Goal: Browse casually

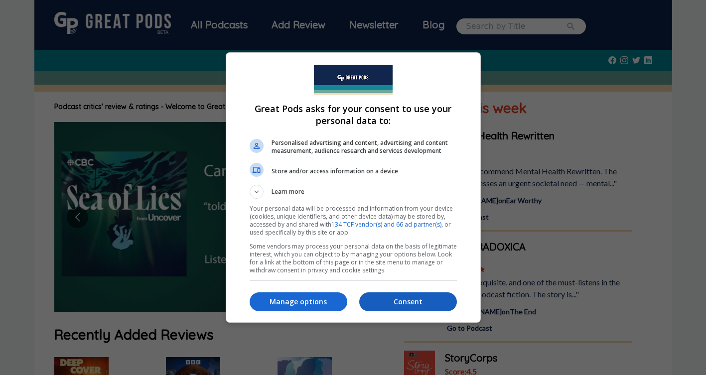
click at [385, 300] on p "Consent" at bounding box center [408, 302] width 98 height 10
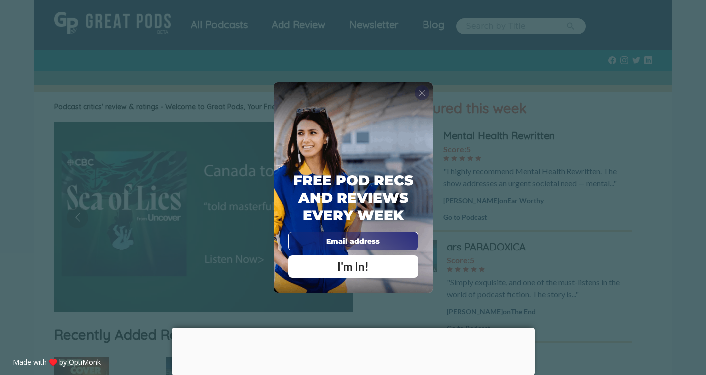
click at [428, 93] on div "X" at bounding box center [421, 92] width 15 height 15
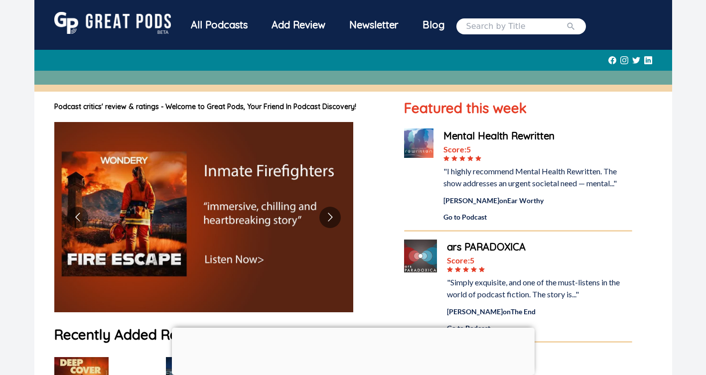
click at [626, 61] on icon at bounding box center [624, 60] width 8 height 21
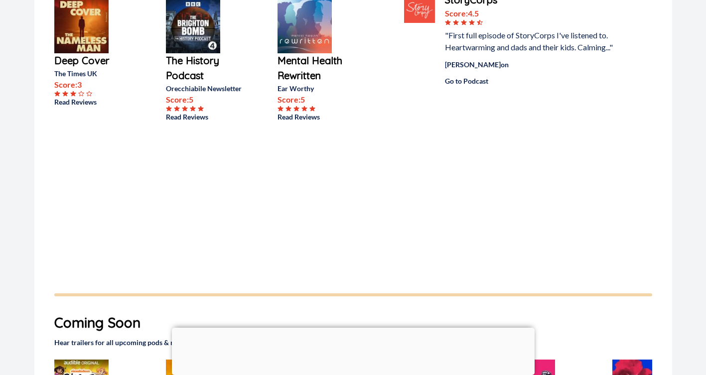
click at [17, 221] on div "All Podcasts Add Review Newsletter Blog Podcast critics' review & ratings - Wel…" at bounding box center [353, 202] width 706 height 1120
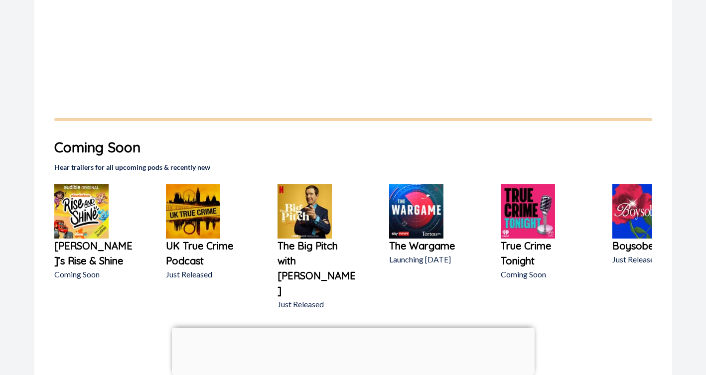
click at [17, 221] on div "All Podcasts Add Review Newsletter Blog Podcast critics' review & ratings - Wel…" at bounding box center [353, 26] width 706 height 1120
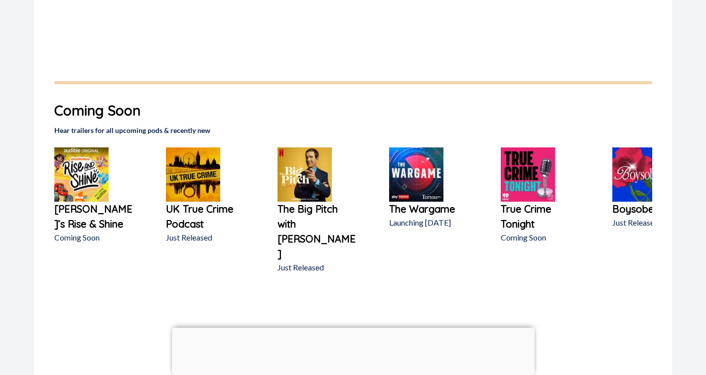
scroll to position [572, 0]
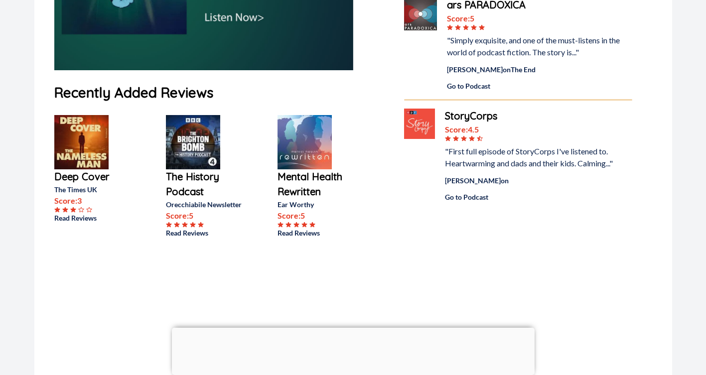
scroll to position [0, 0]
